Goal: Contribute content

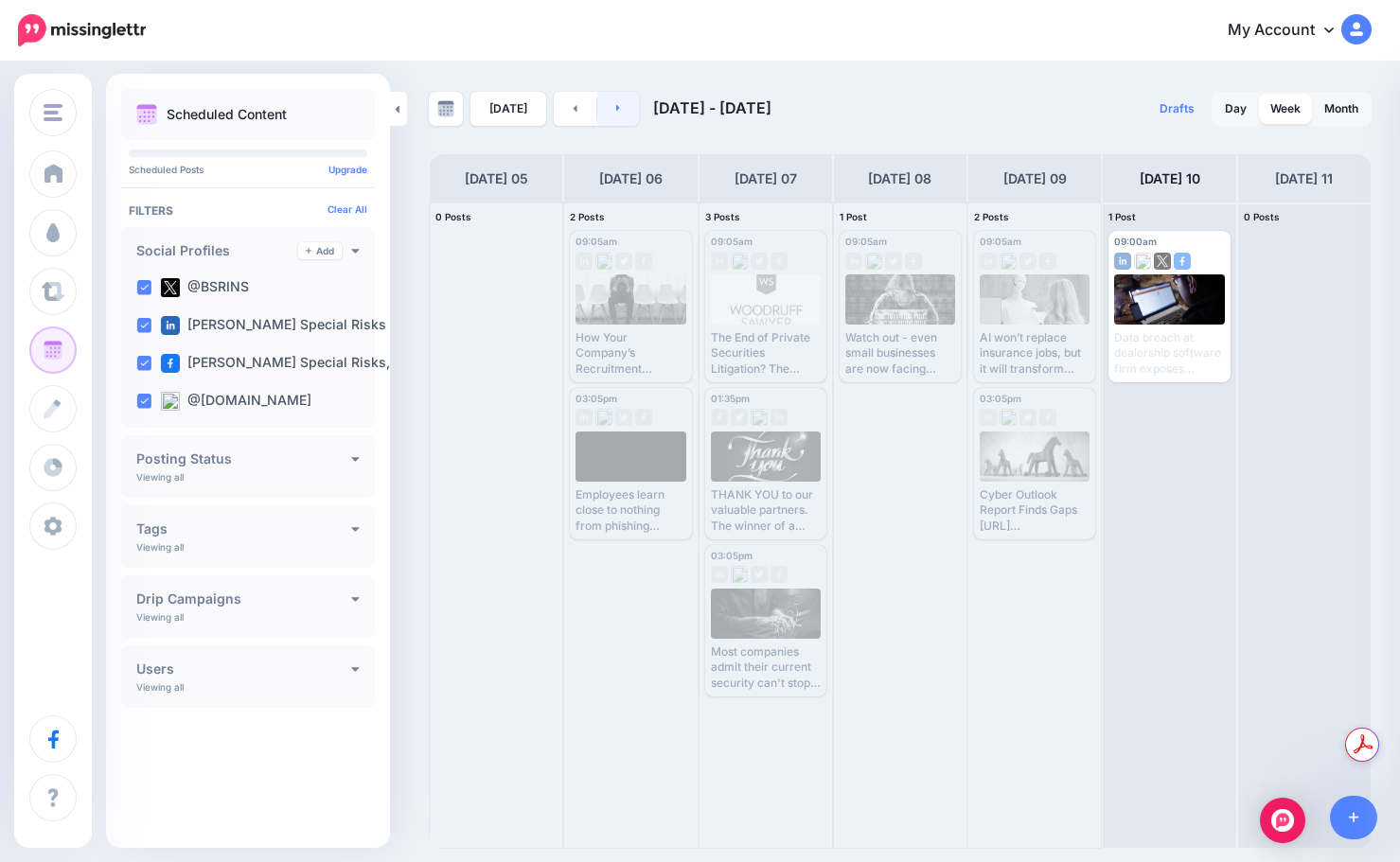
click at [607, 108] on link at bounding box center [619, 109] width 43 height 34
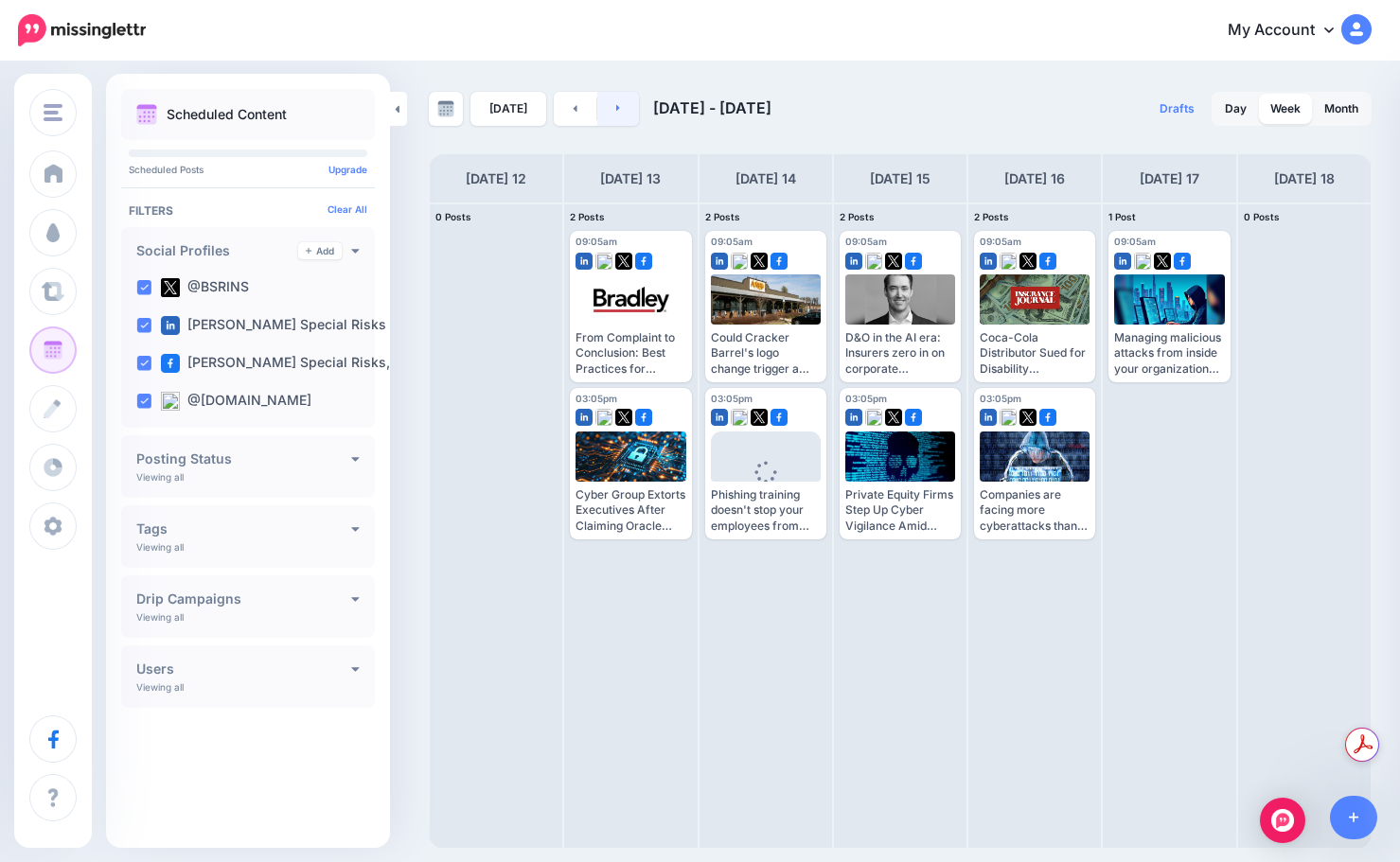
click at [607, 112] on link at bounding box center [619, 109] width 43 height 34
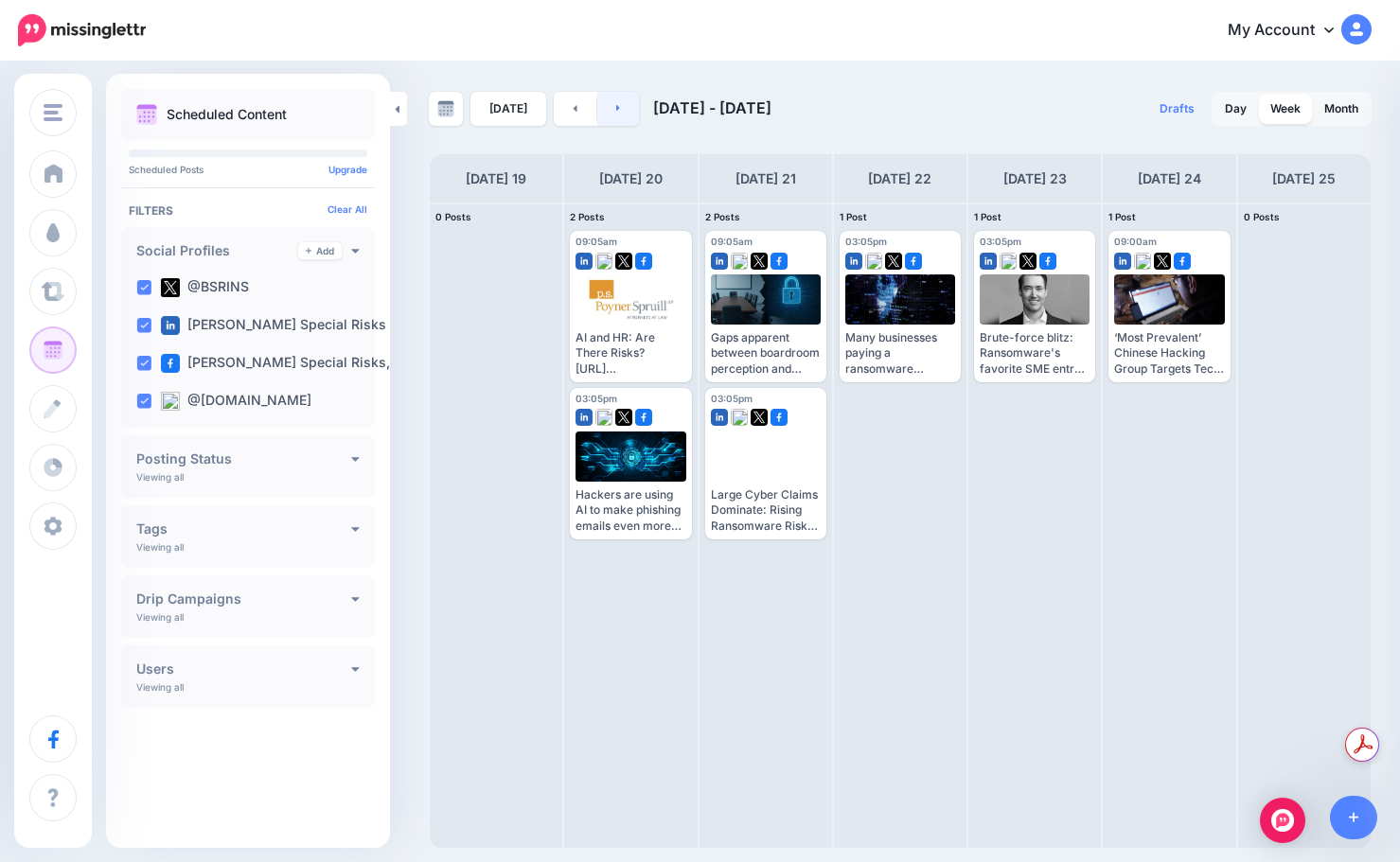
click at [626, 120] on link at bounding box center [619, 109] width 43 height 34
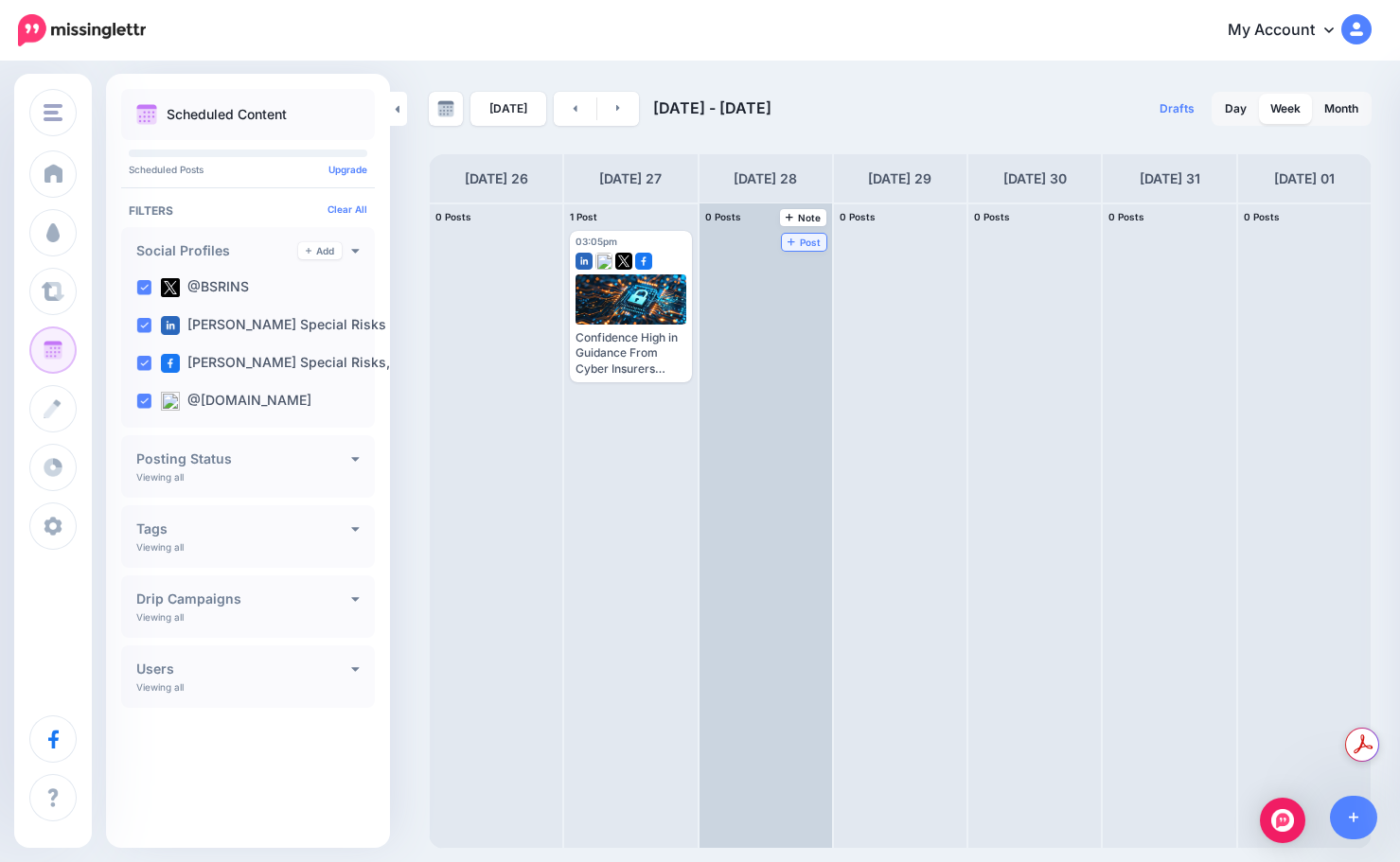
click at [808, 239] on span "Post" at bounding box center [804, 242] width 33 height 10
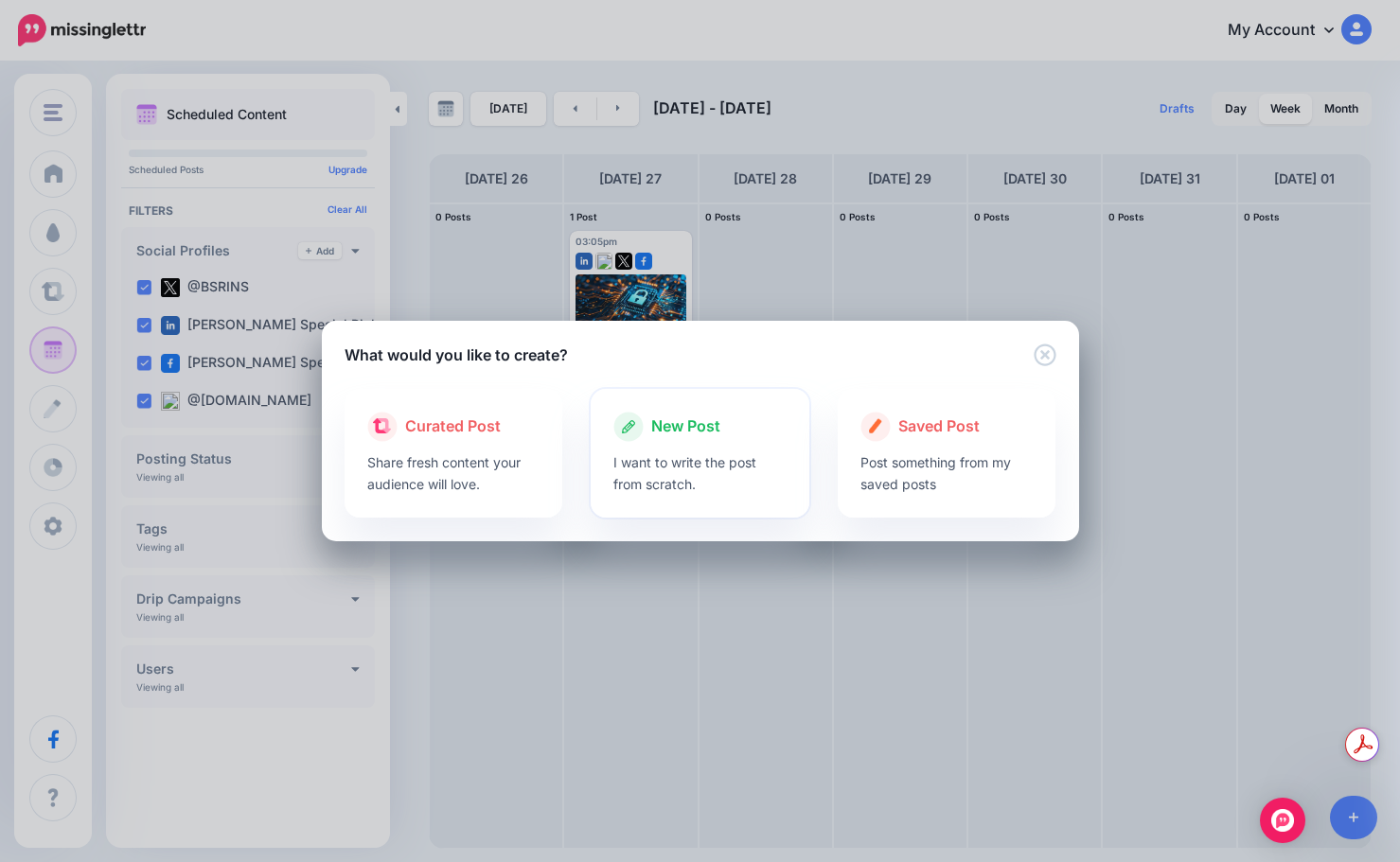
click at [642, 435] on icon at bounding box center [628, 427] width 30 height 30
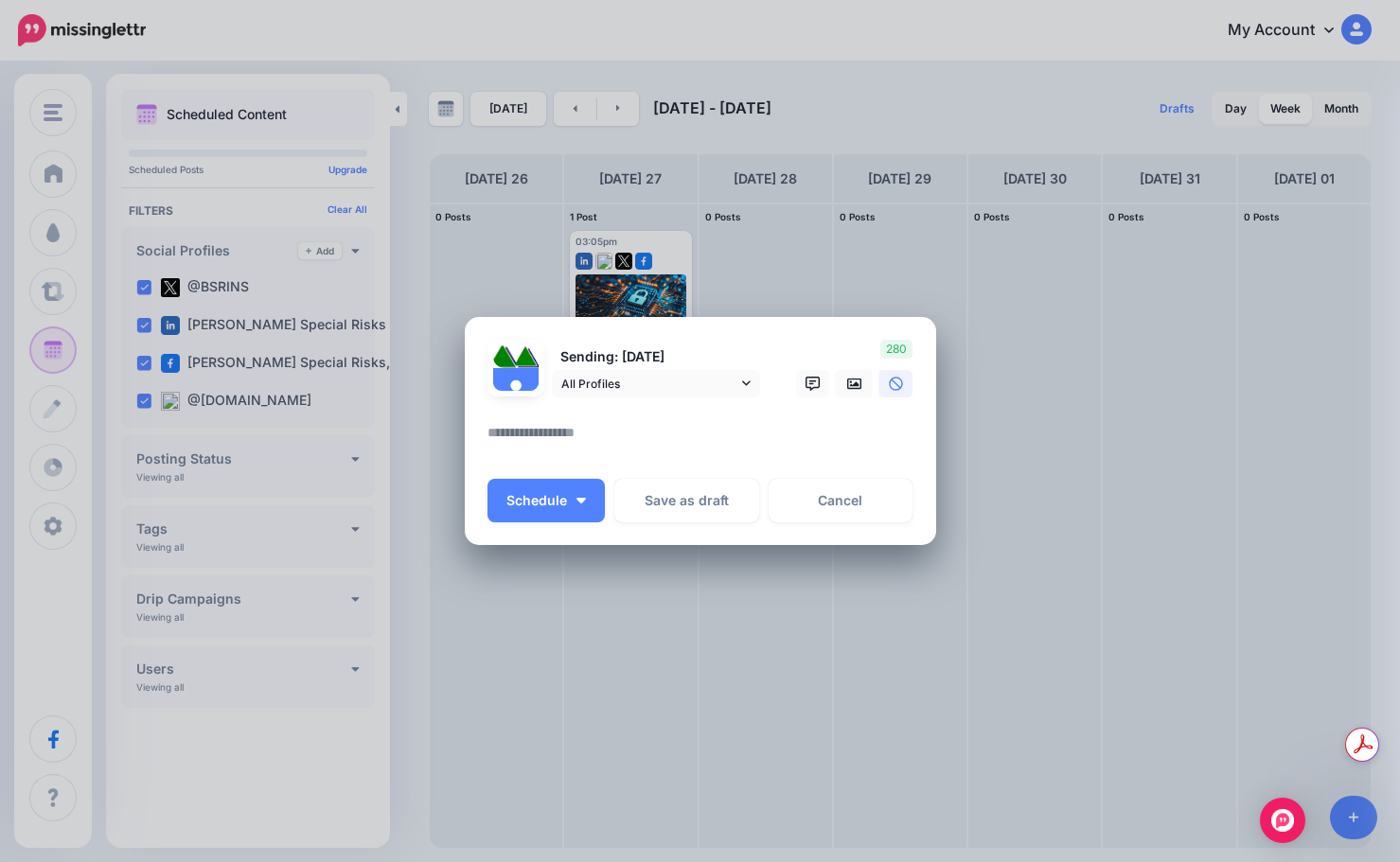
click at [582, 421] on textarea at bounding box center [705, 439] width 435 height 37
paste textarea "**********"
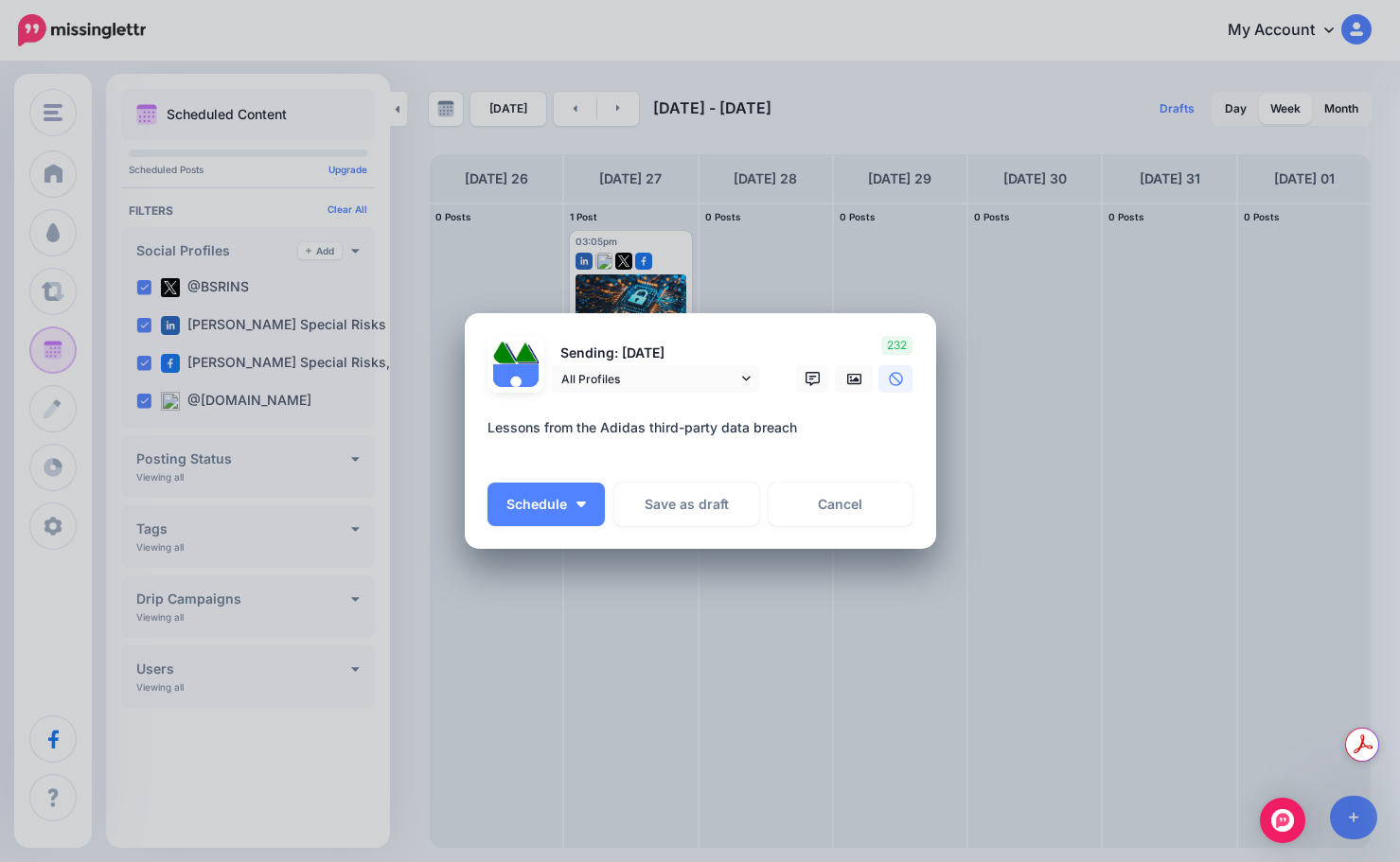
paste textarea "**********"
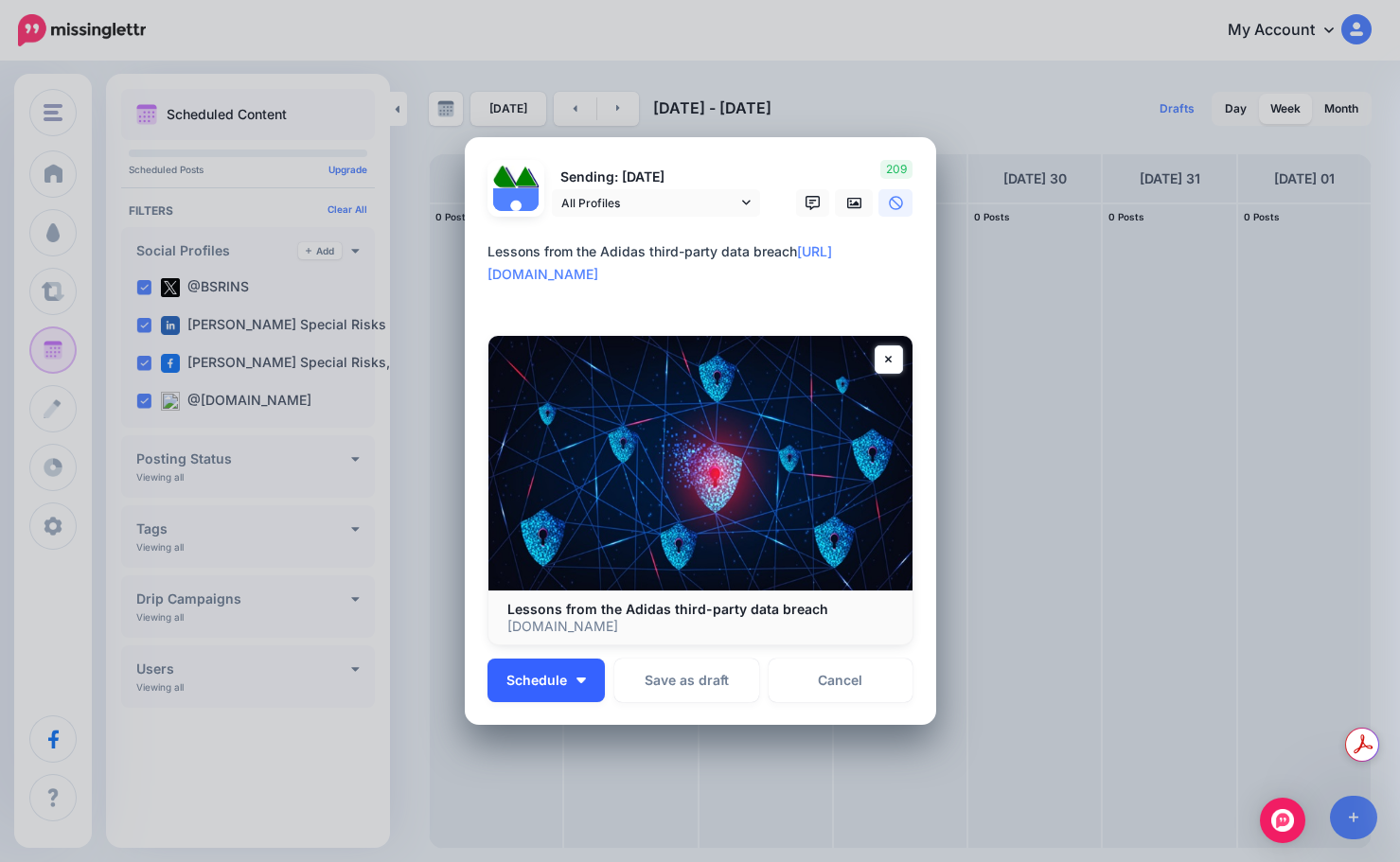
type textarea "**********"
click at [534, 675] on span "Schedule" at bounding box center [536, 681] width 60 height 14
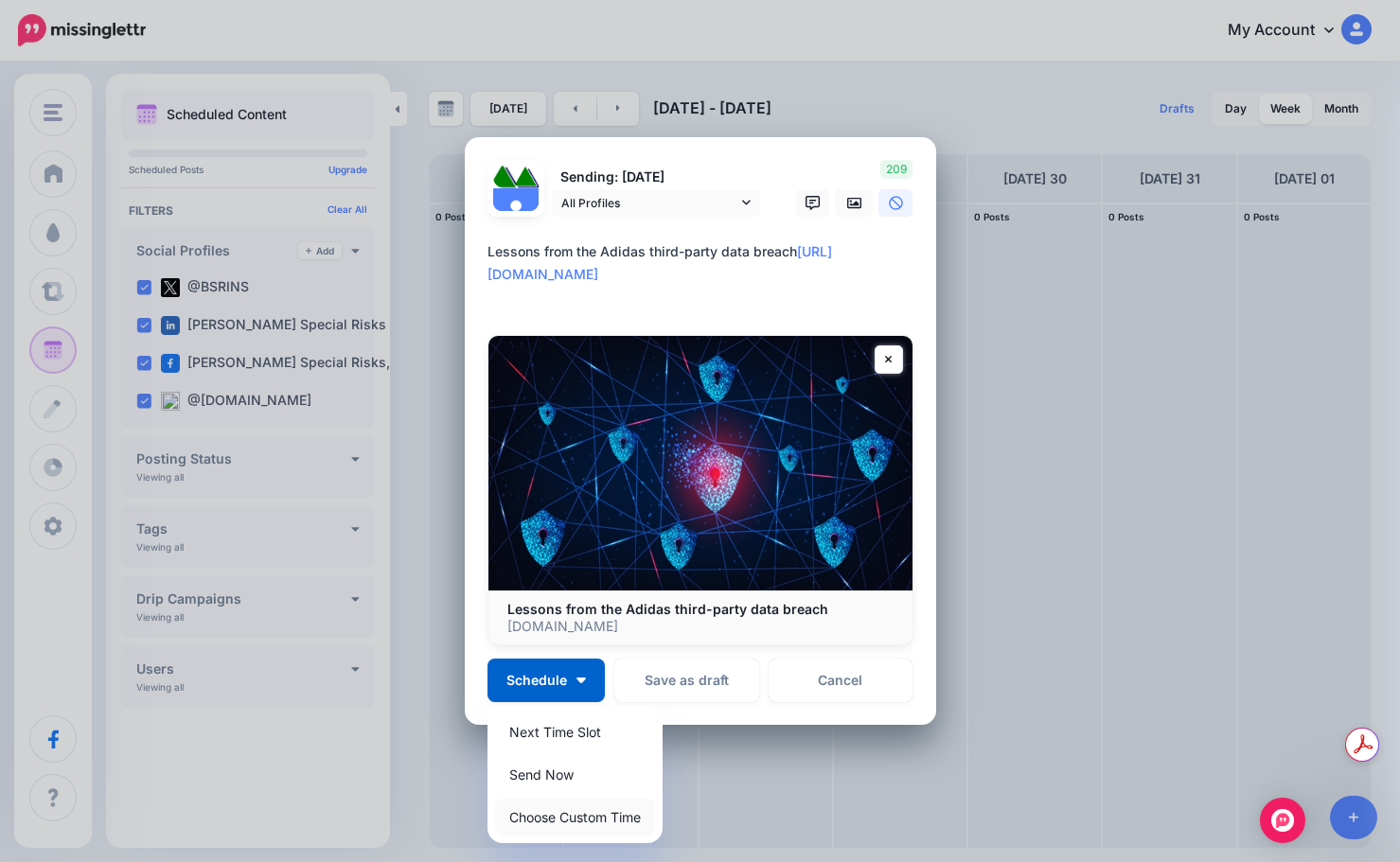
click at [564, 820] on link "Choose Custom Time" at bounding box center [575, 817] width 160 height 37
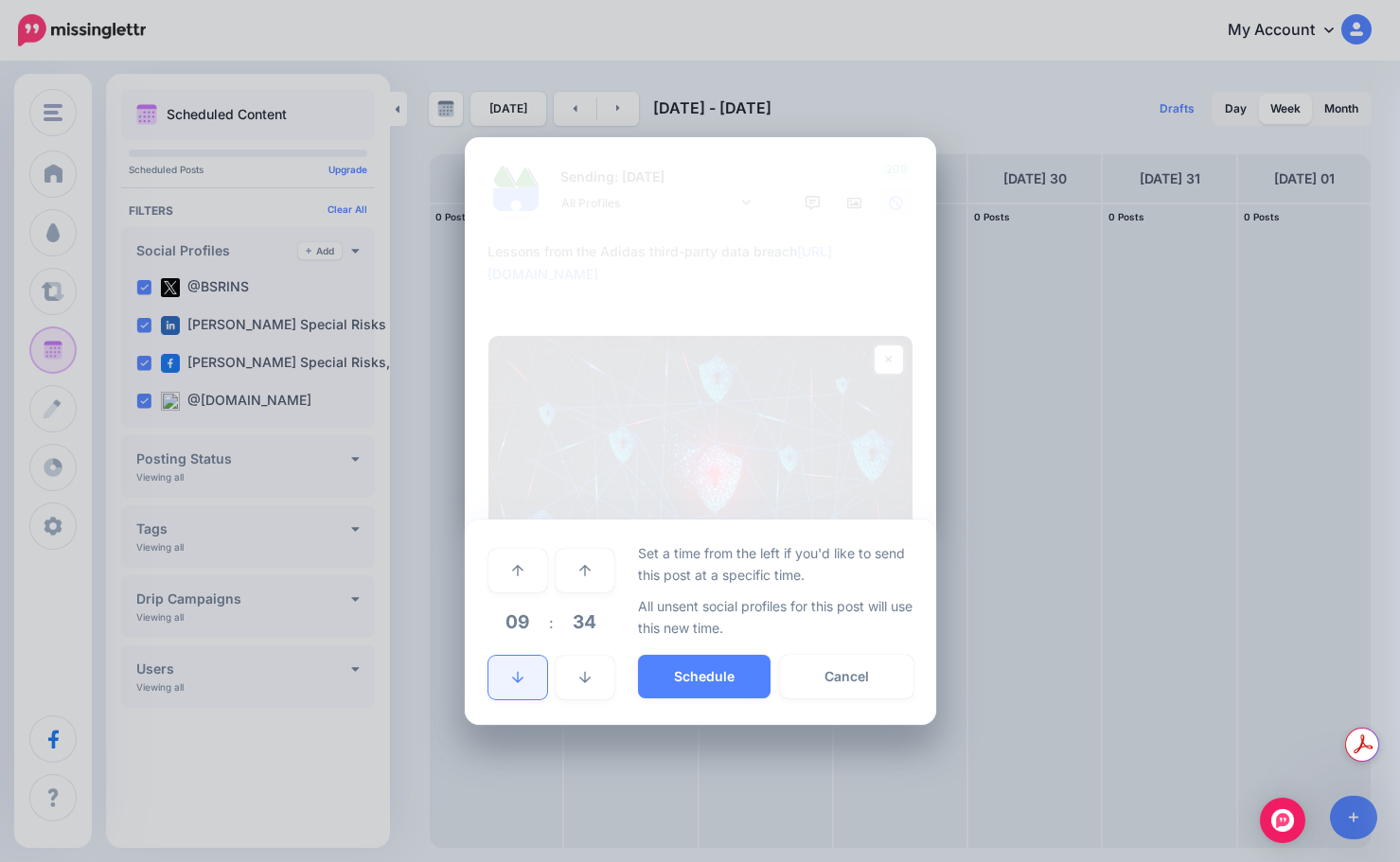
click at [521, 684] on icon at bounding box center [518, 678] width 12 height 14
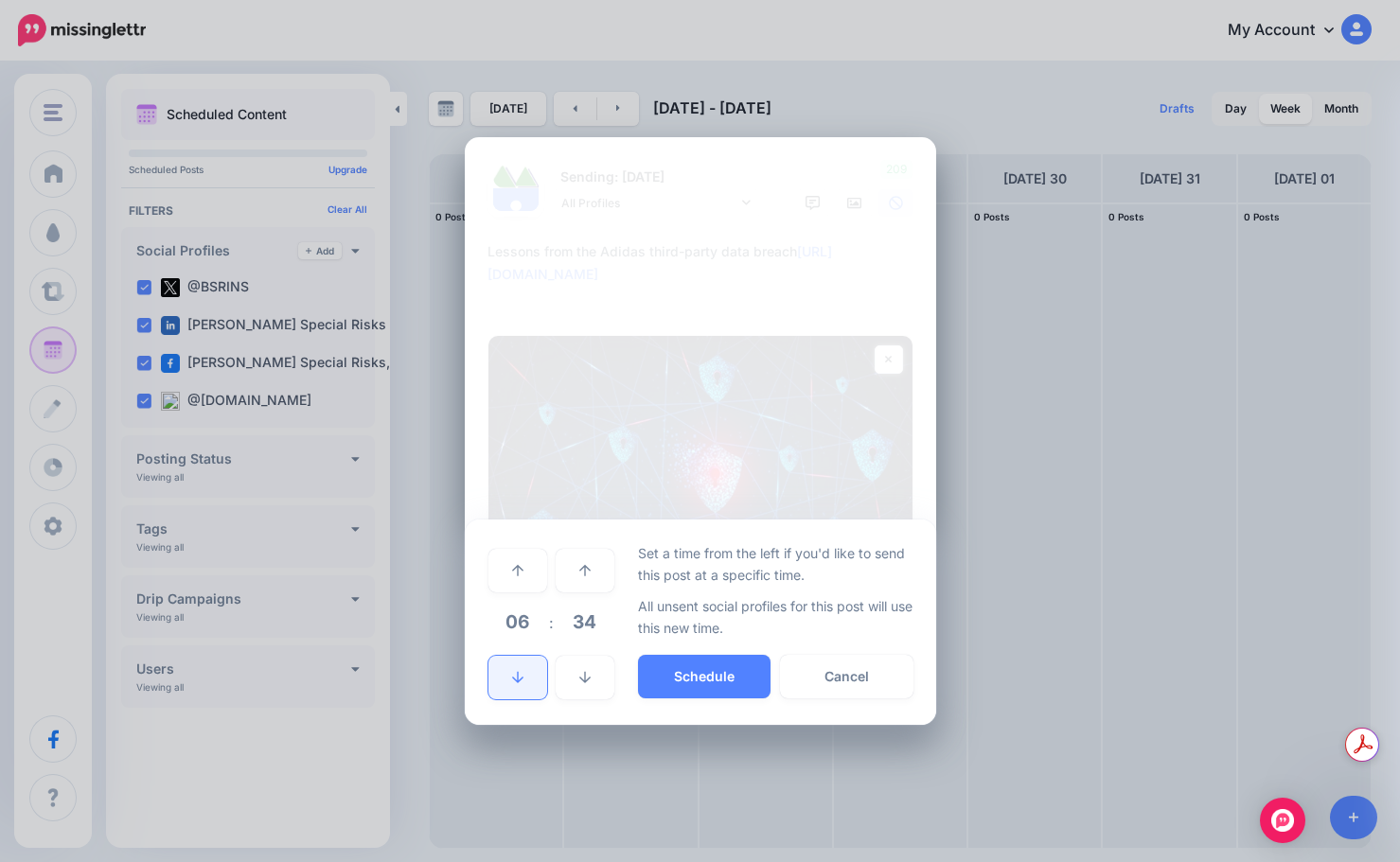
click at [521, 684] on icon at bounding box center [518, 678] width 12 height 14
click at [525, 631] on span "03" at bounding box center [518, 622] width 51 height 51
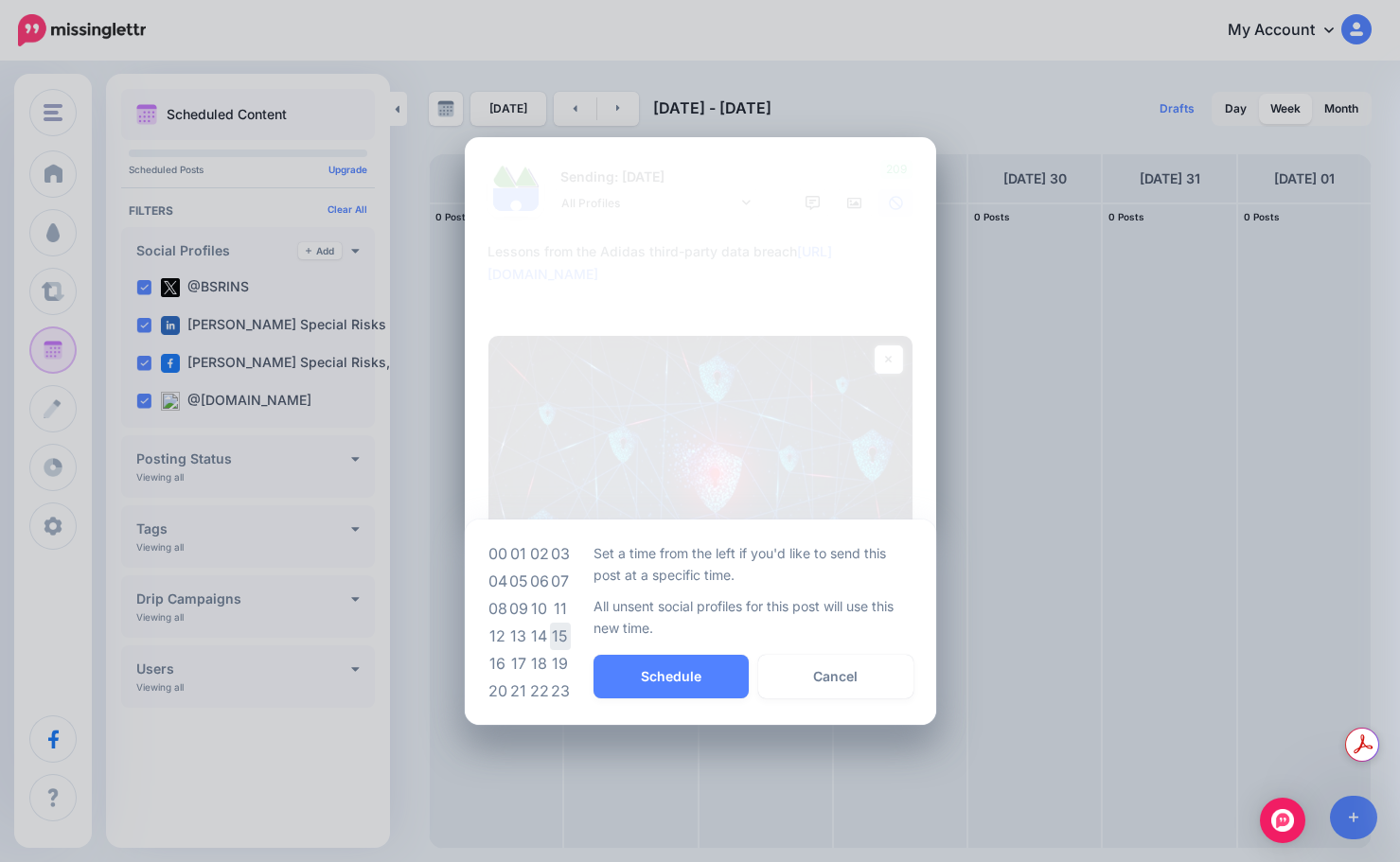
click at [553, 628] on td "15" at bounding box center [559, 636] width 20 height 27
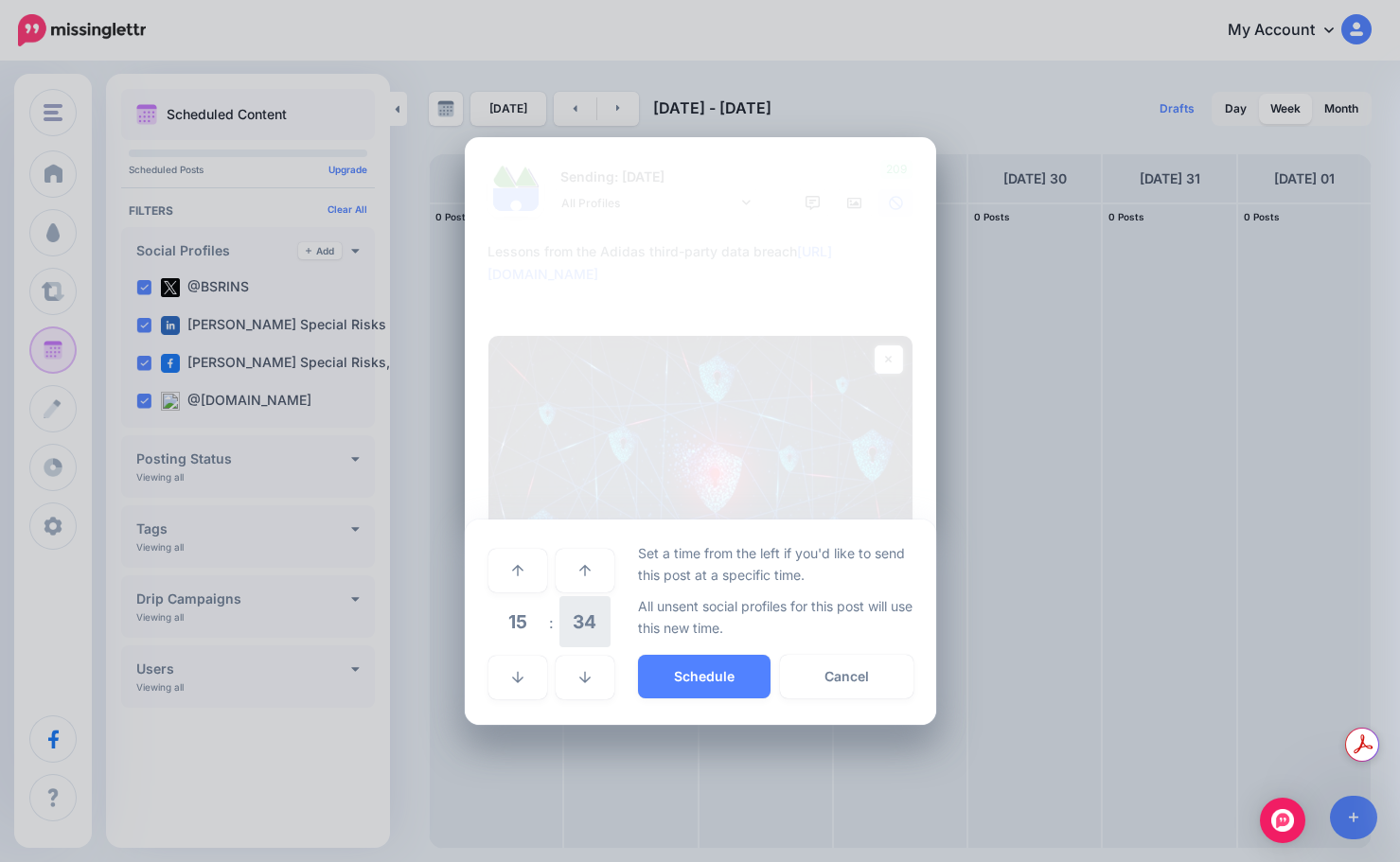
click at [589, 630] on span "34" at bounding box center [585, 622] width 51 height 51
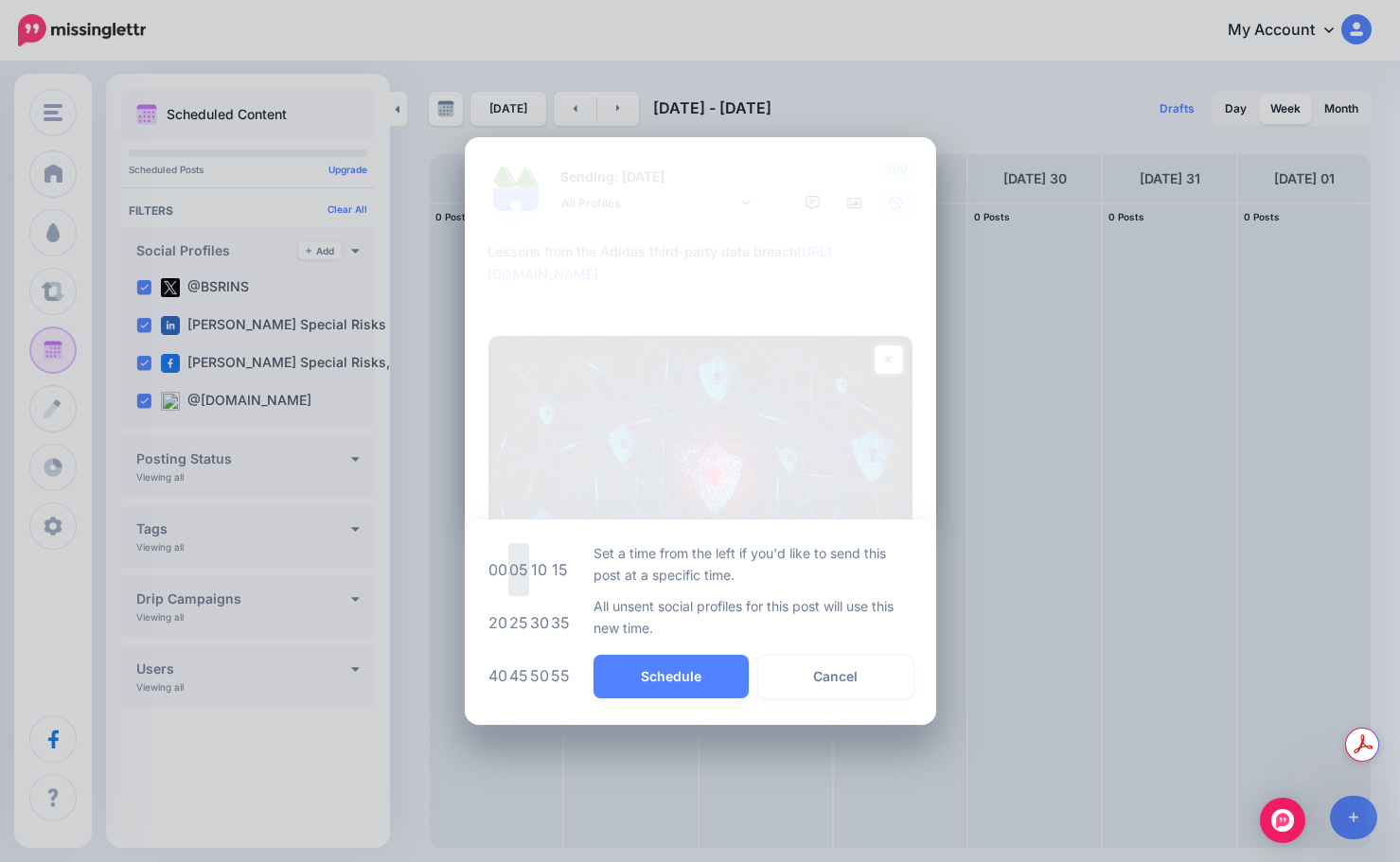
click at [521, 580] on td "05" at bounding box center [518, 569] width 20 height 53
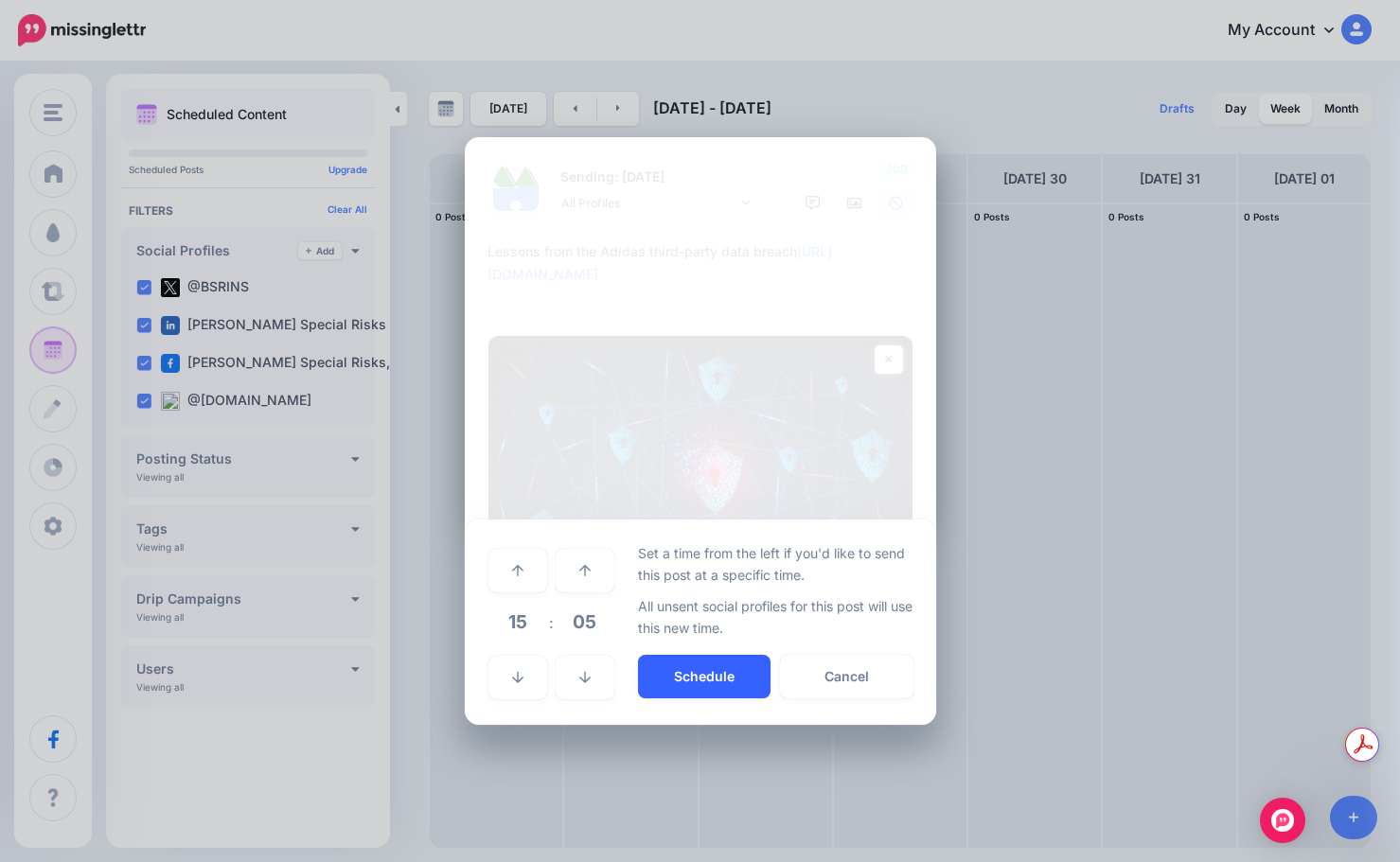
click at [710, 680] on button "Schedule" at bounding box center [704, 676] width 133 height 44
